Goal: Find specific page/section: Find specific page/section

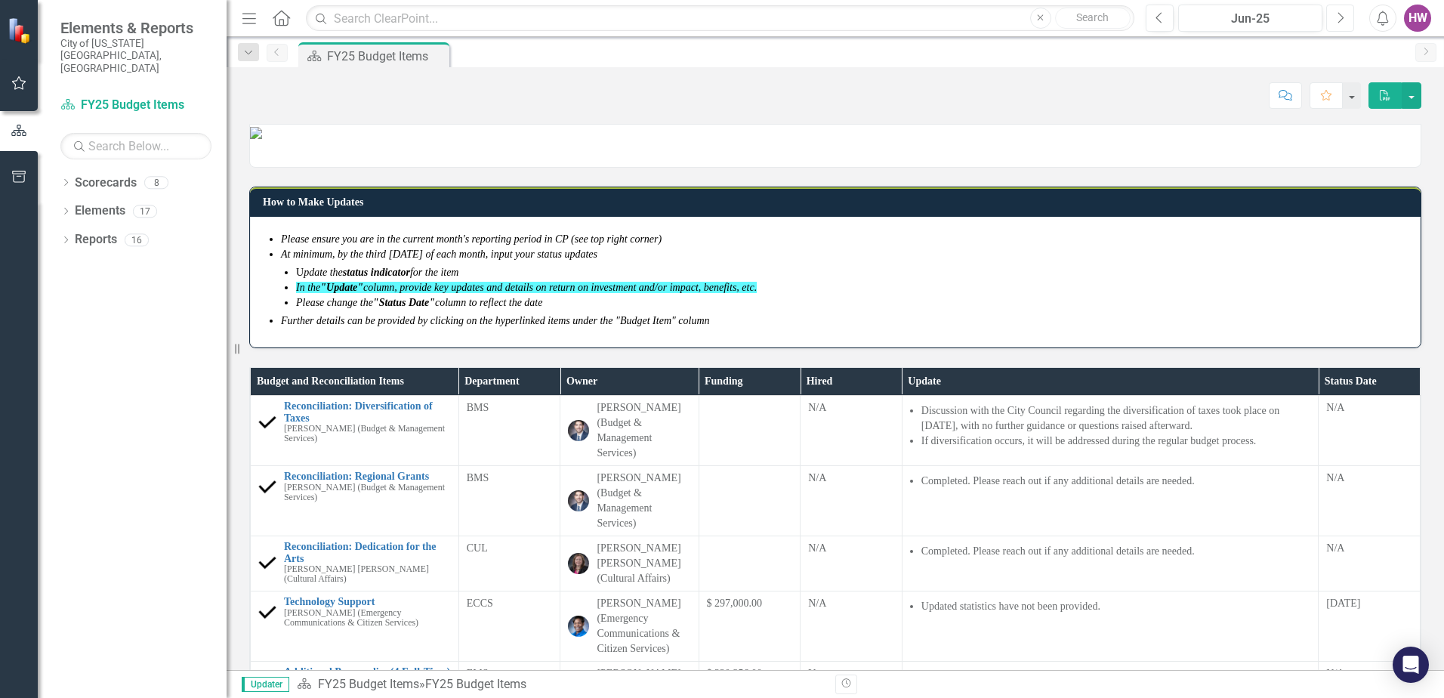
click at [1338, 27] on button "Next" at bounding box center [1340, 18] width 28 height 27
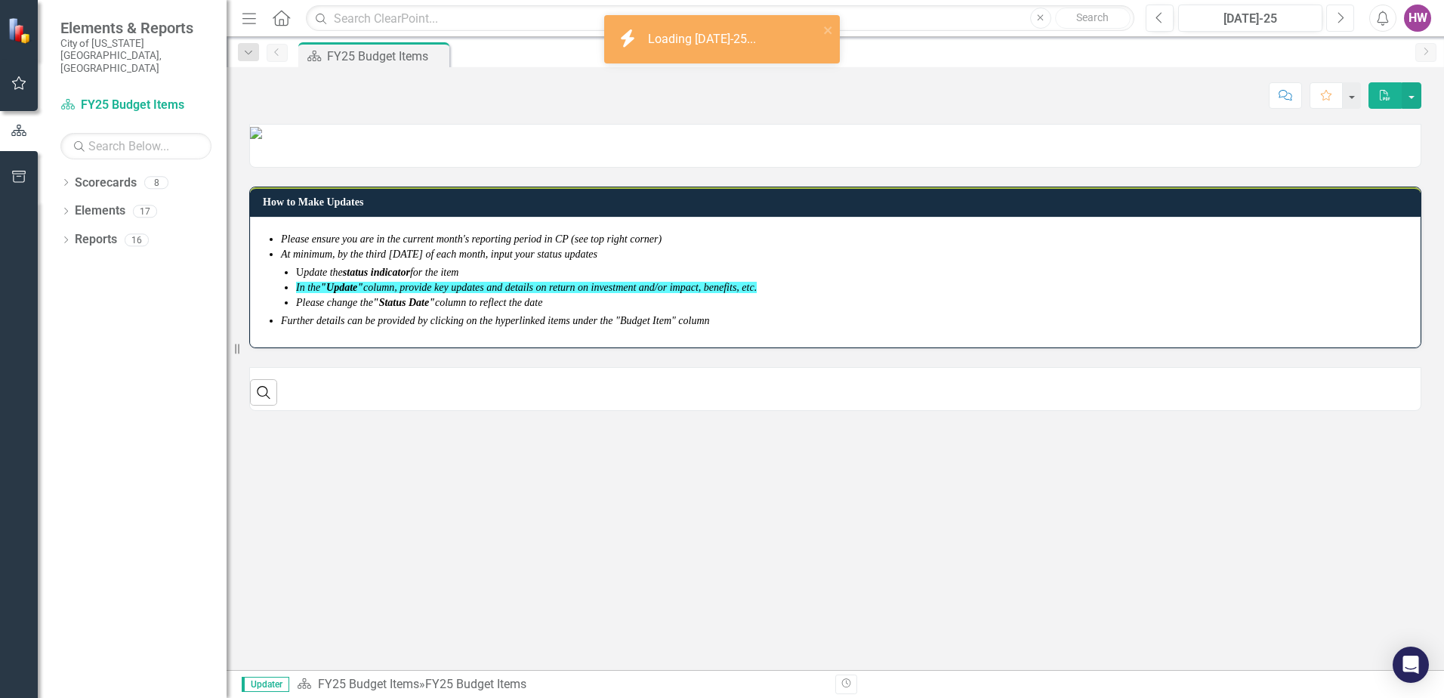
click at [1337, 27] on button "Next" at bounding box center [1340, 18] width 28 height 27
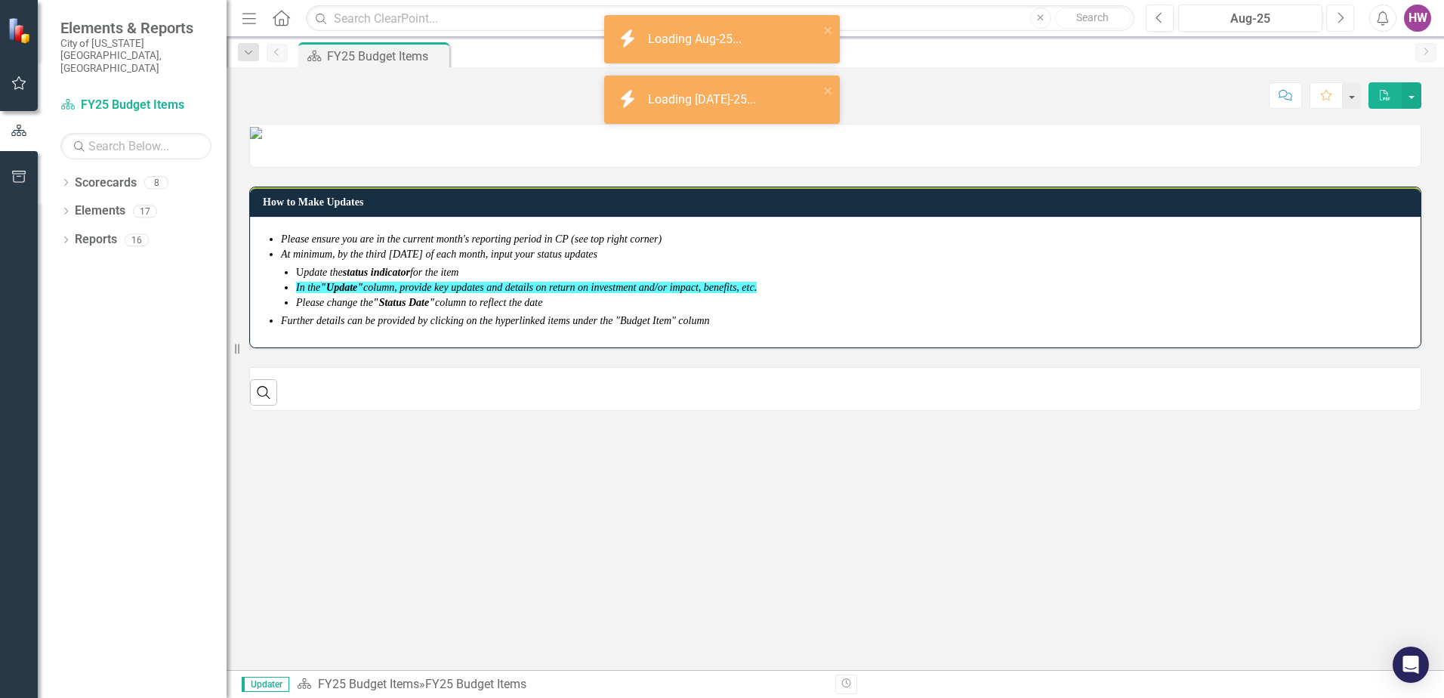
click at [1337, 27] on button "Next" at bounding box center [1340, 18] width 28 height 27
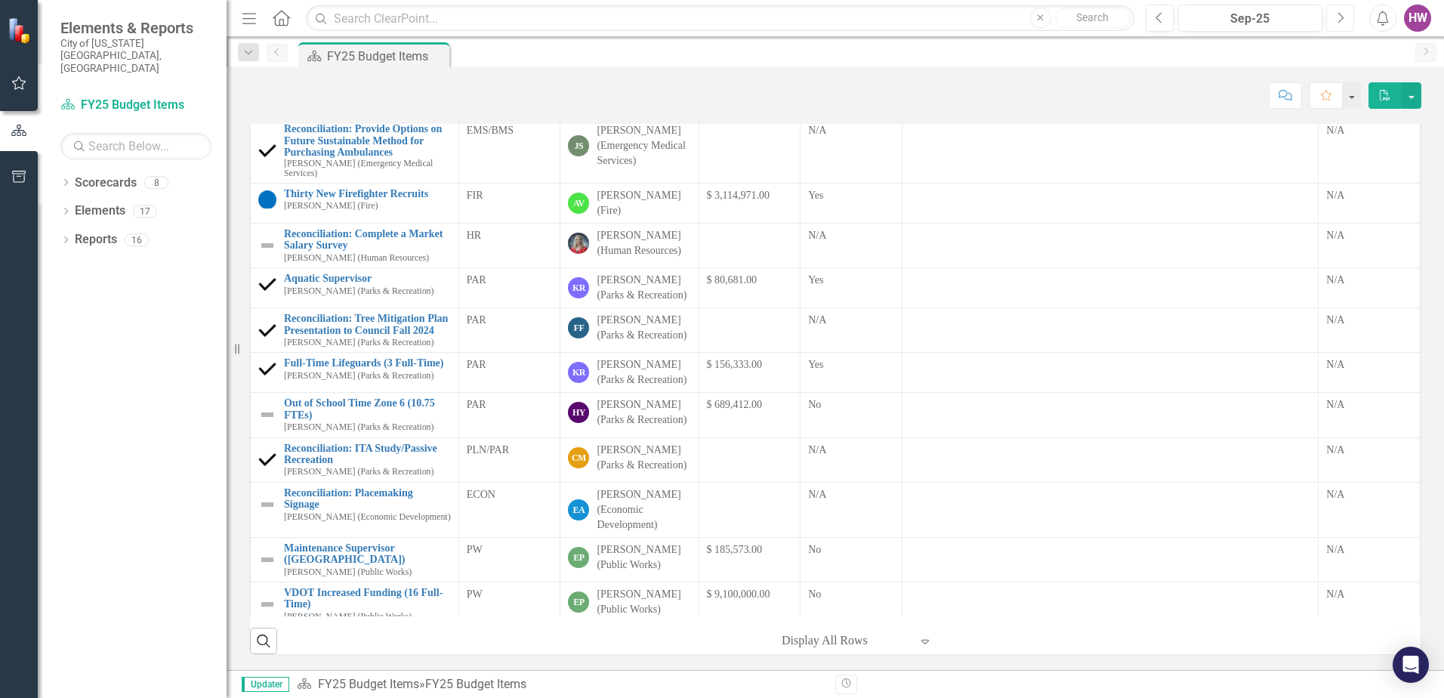
scroll to position [385, 0]
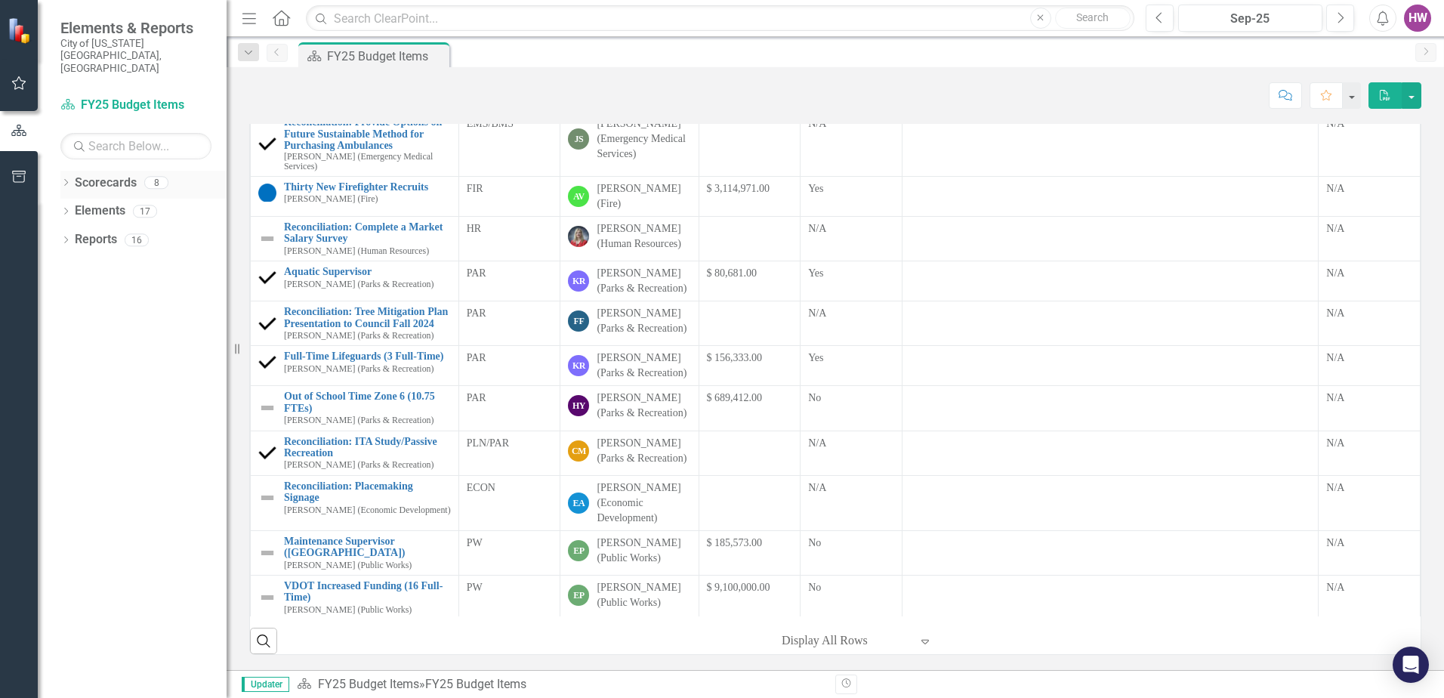
click at [66, 171] on div "Dropdown Scorecards 8" at bounding box center [143, 185] width 166 height 29
click at [66, 180] on icon "Dropdown" at bounding box center [65, 184] width 11 height 8
click at [76, 199] on div "Dropdown Budget Tracker" at bounding box center [147, 211] width 159 height 25
click at [74, 206] on icon "Dropdown" at bounding box center [73, 210] width 11 height 9
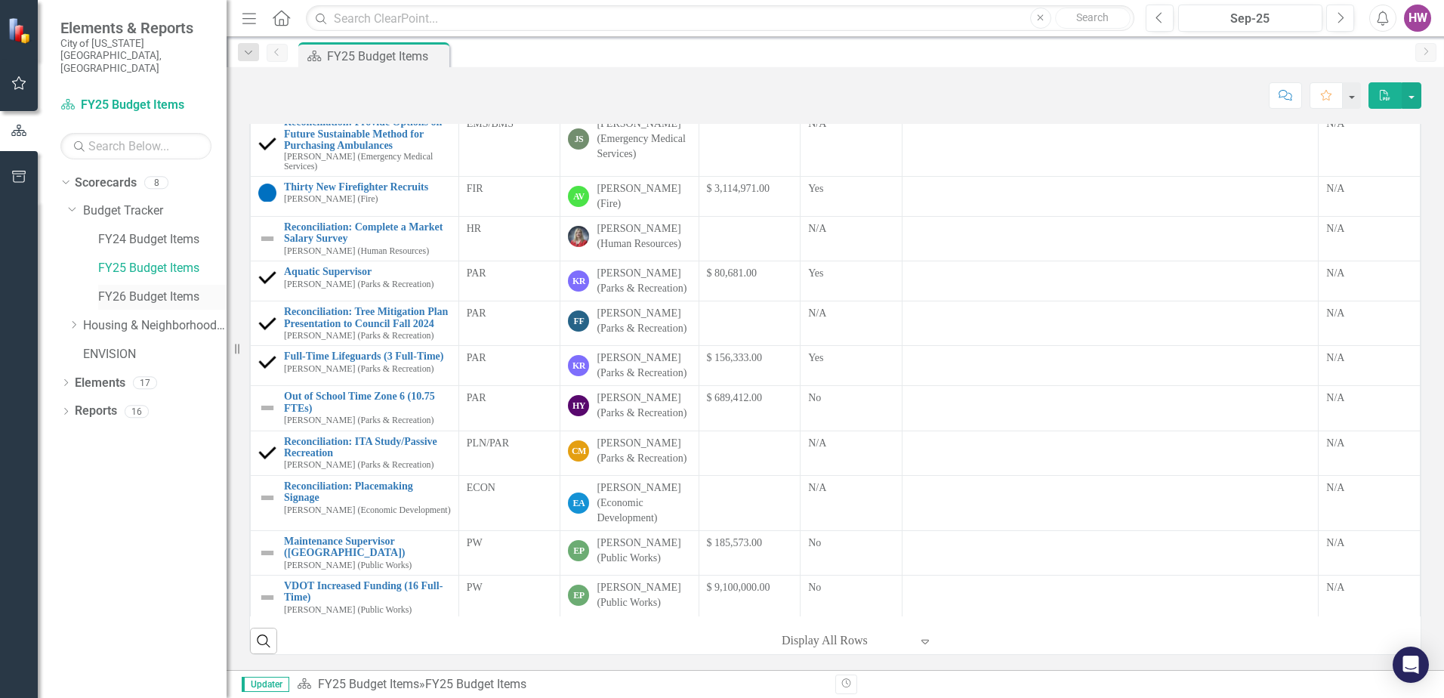
click at [138, 288] on link "FY26 Budget Items" at bounding box center [162, 296] width 128 height 17
